Goal: Navigation & Orientation: Find specific page/section

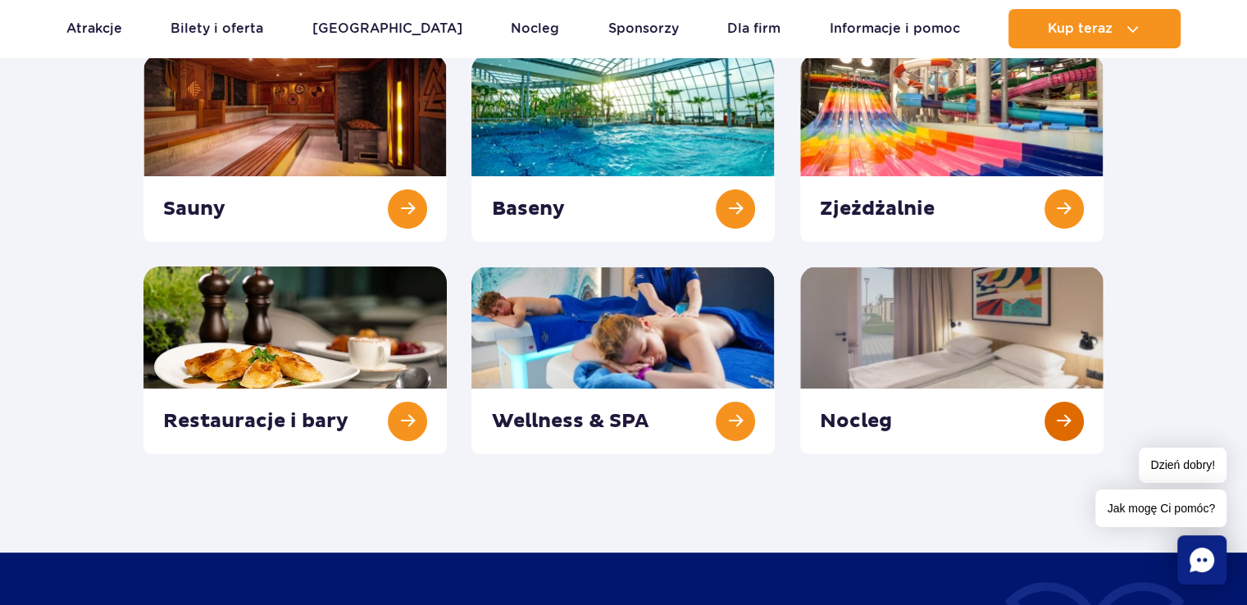
scroll to position [262, 0]
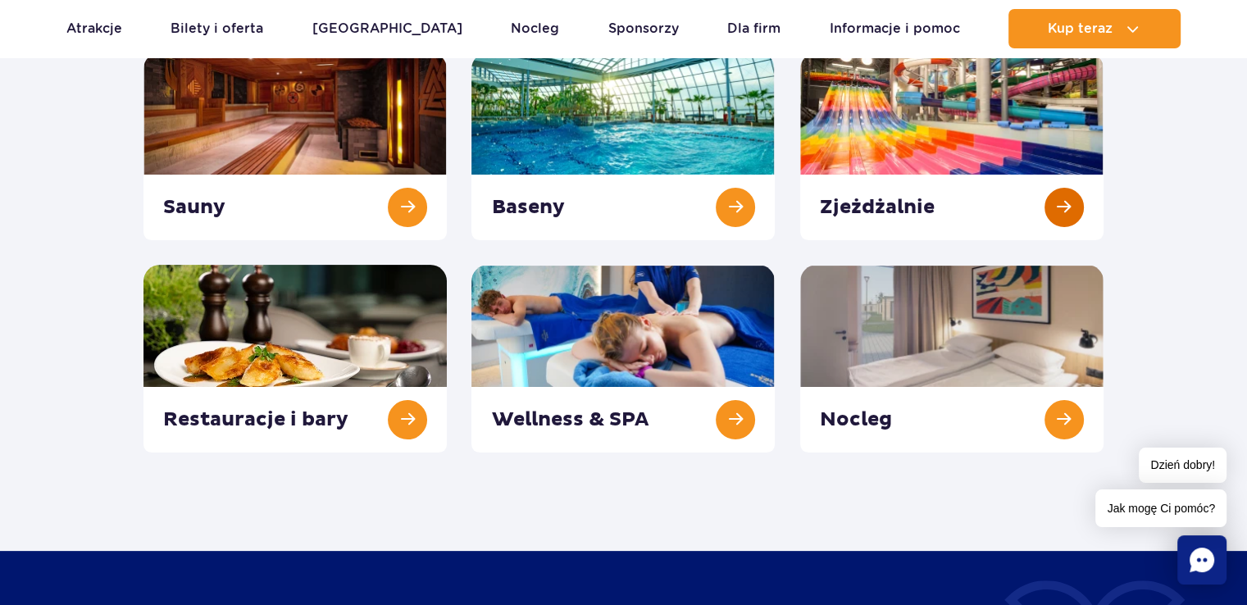
click at [1060, 209] on link at bounding box center [951, 146] width 303 height 188
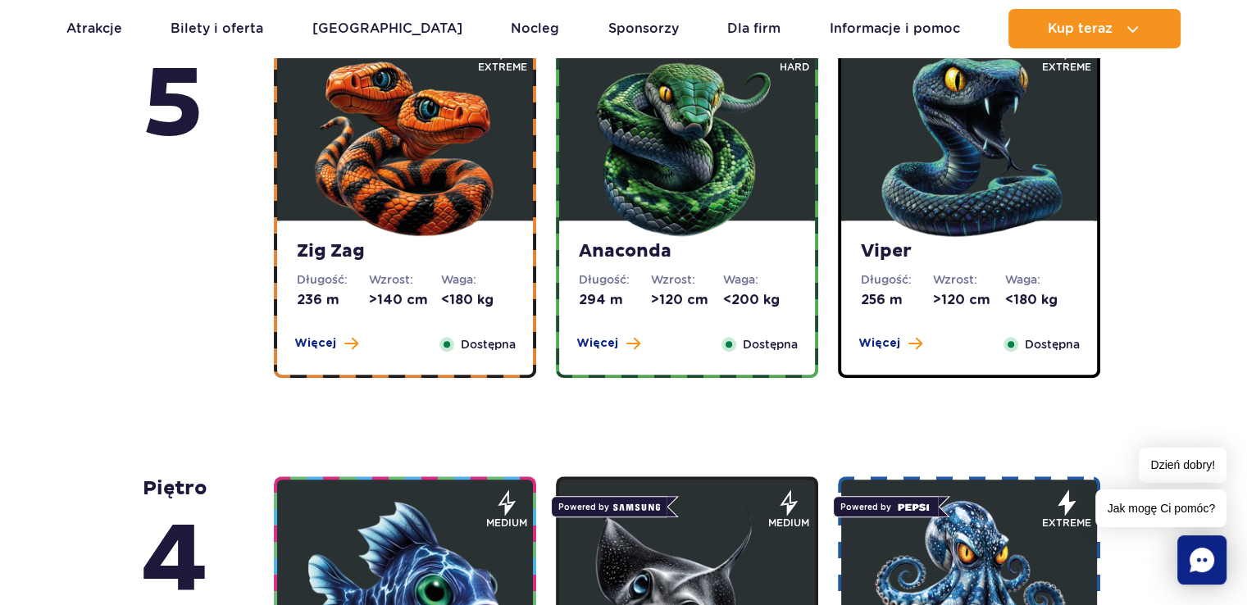
scroll to position [1188, 0]
